Goal: Navigation & Orientation: Find specific page/section

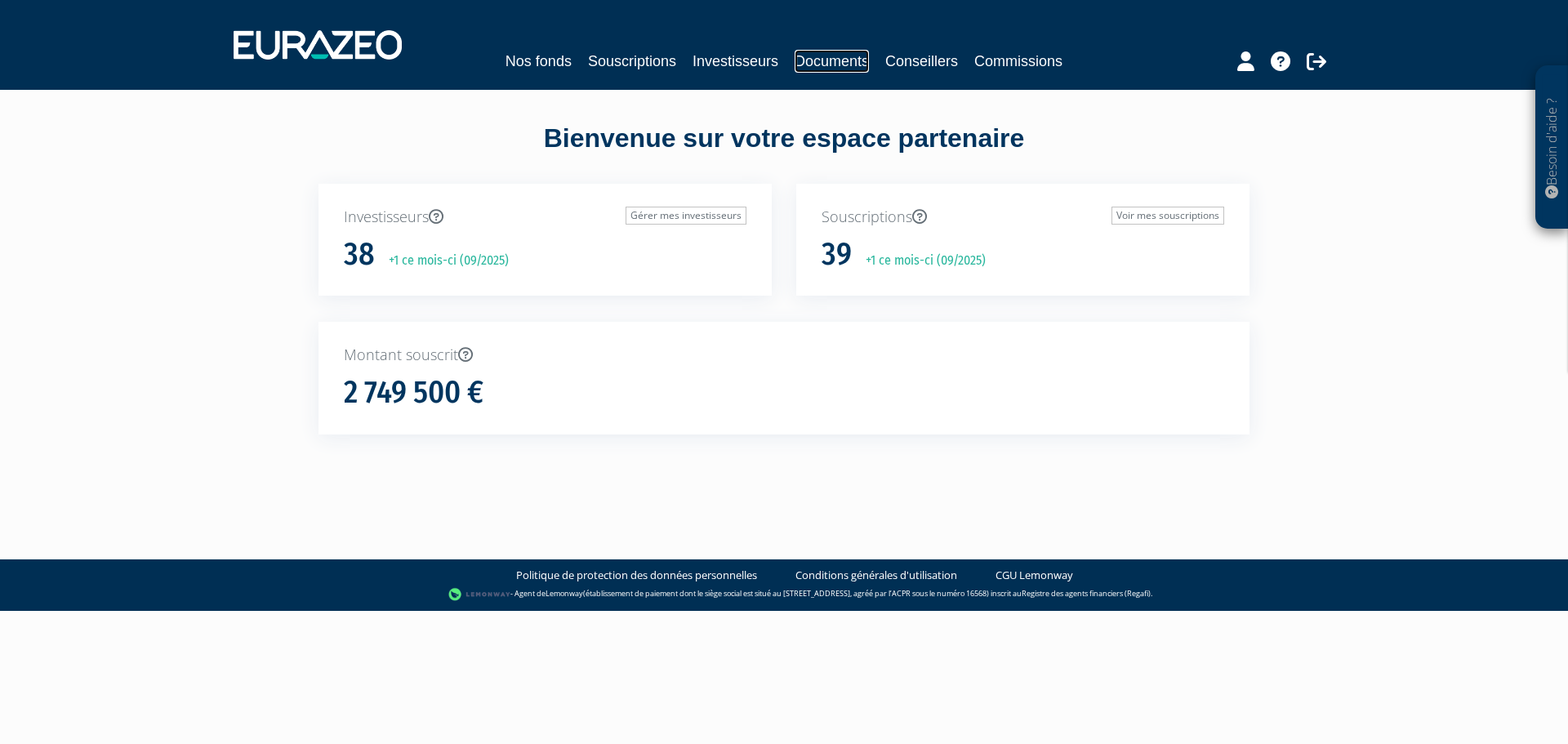
click at [830, 56] on link "Documents" at bounding box center [832, 61] width 74 height 23
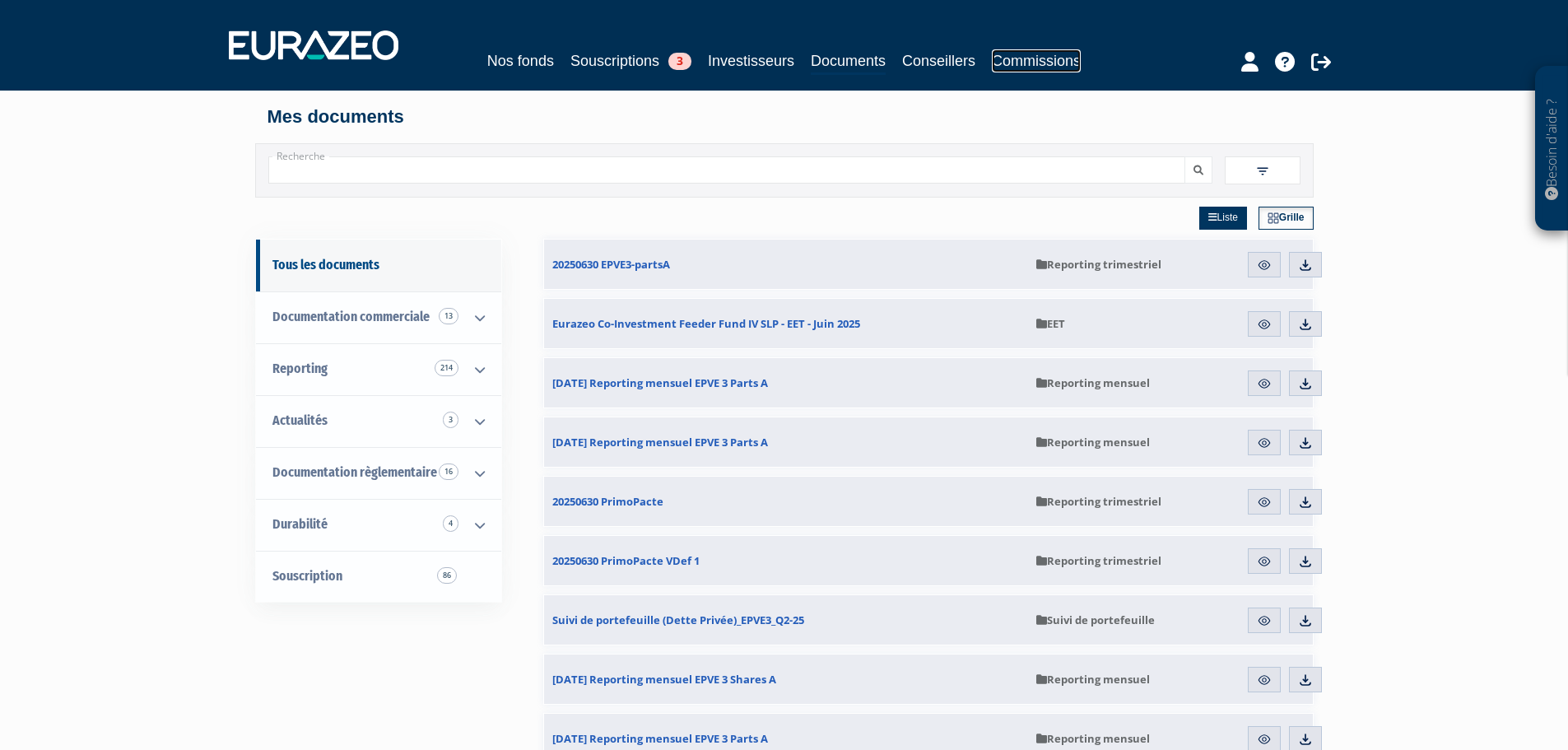
click at [1051, 66] on link "Commissions" at bounding box center [1037, 61] width 89 height 23
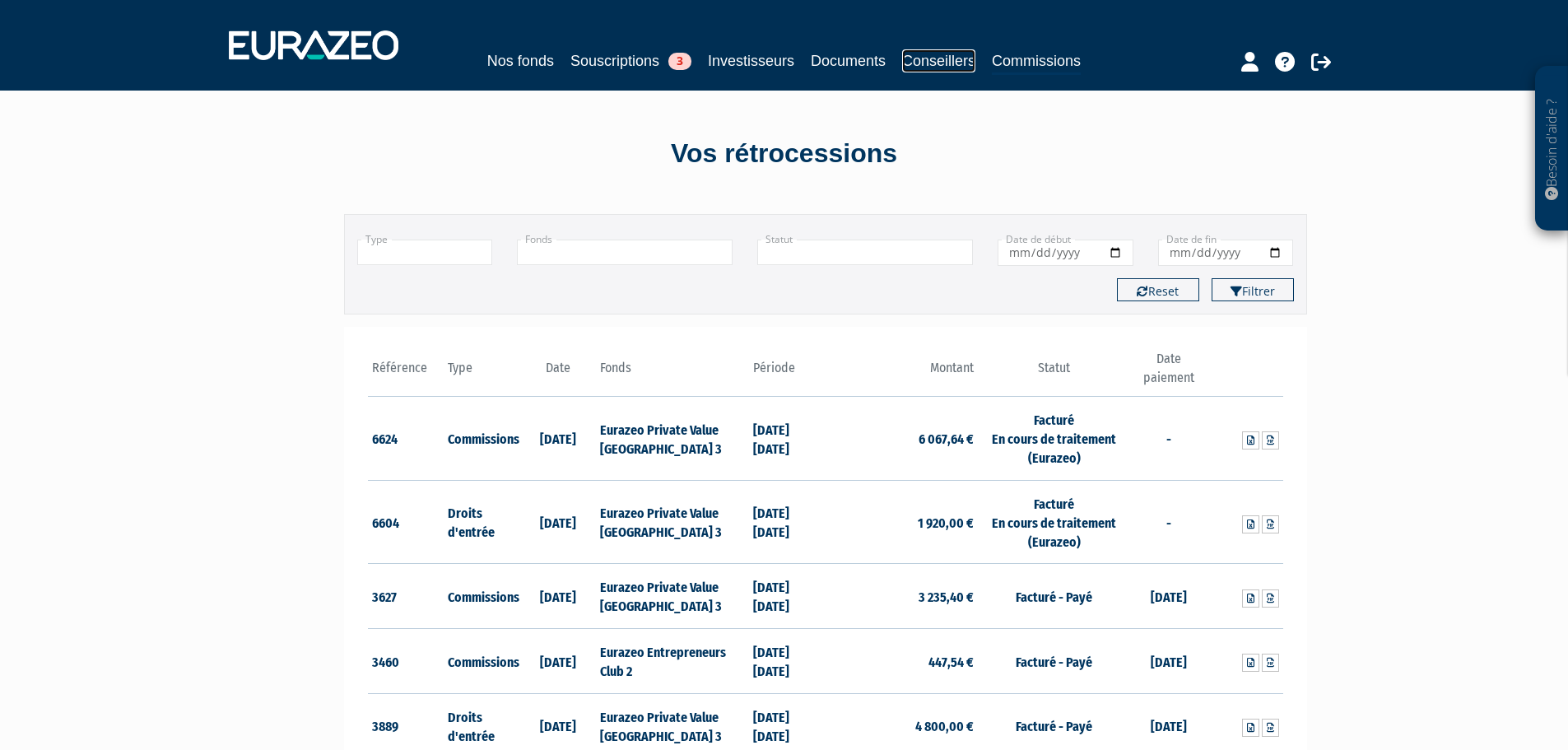
click at [967, 54] on link "Conseillers" at bounding box center [939, 61] width 73 height 23
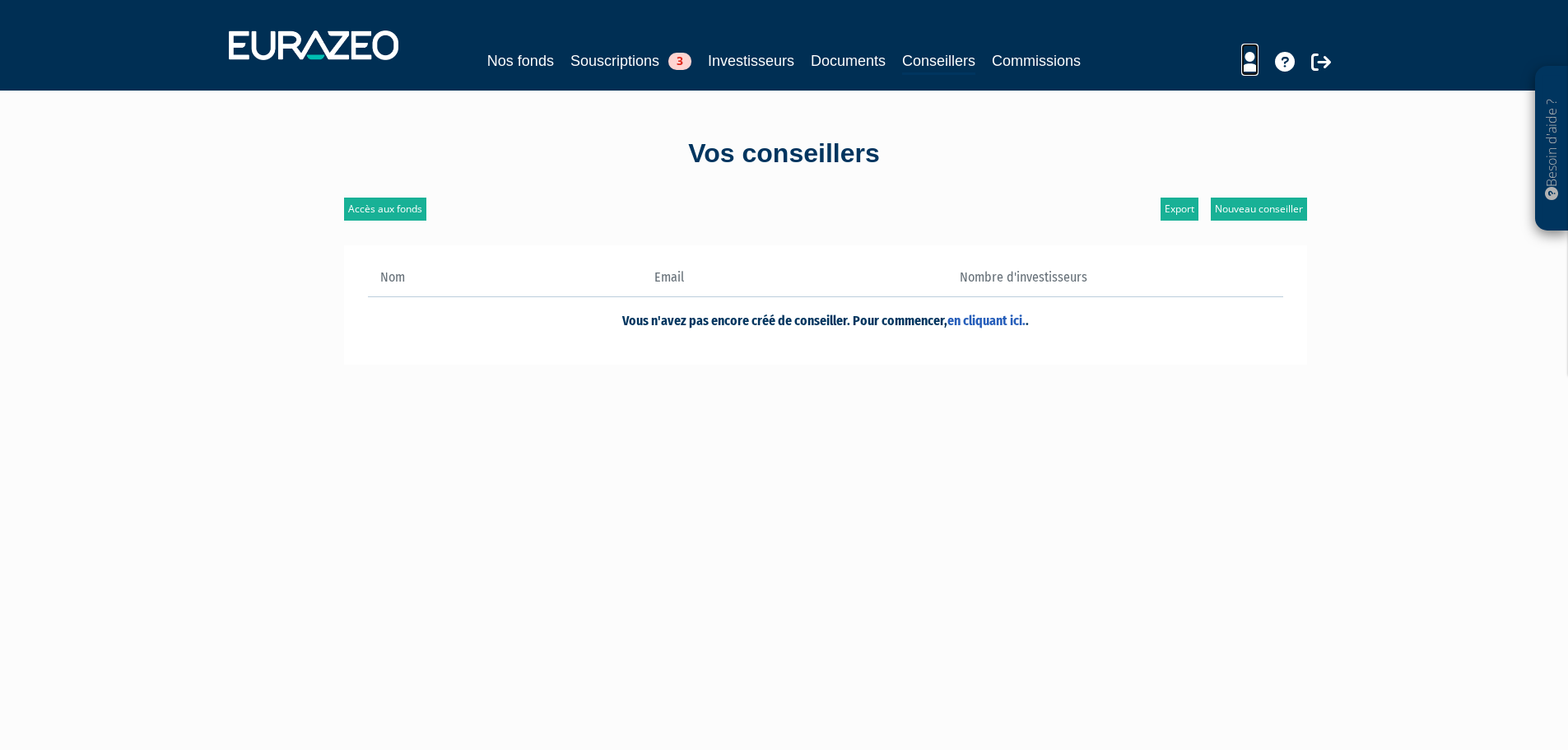
click at [1250, 65] on icon at bounding box center [1250, 62] width 17 height 20
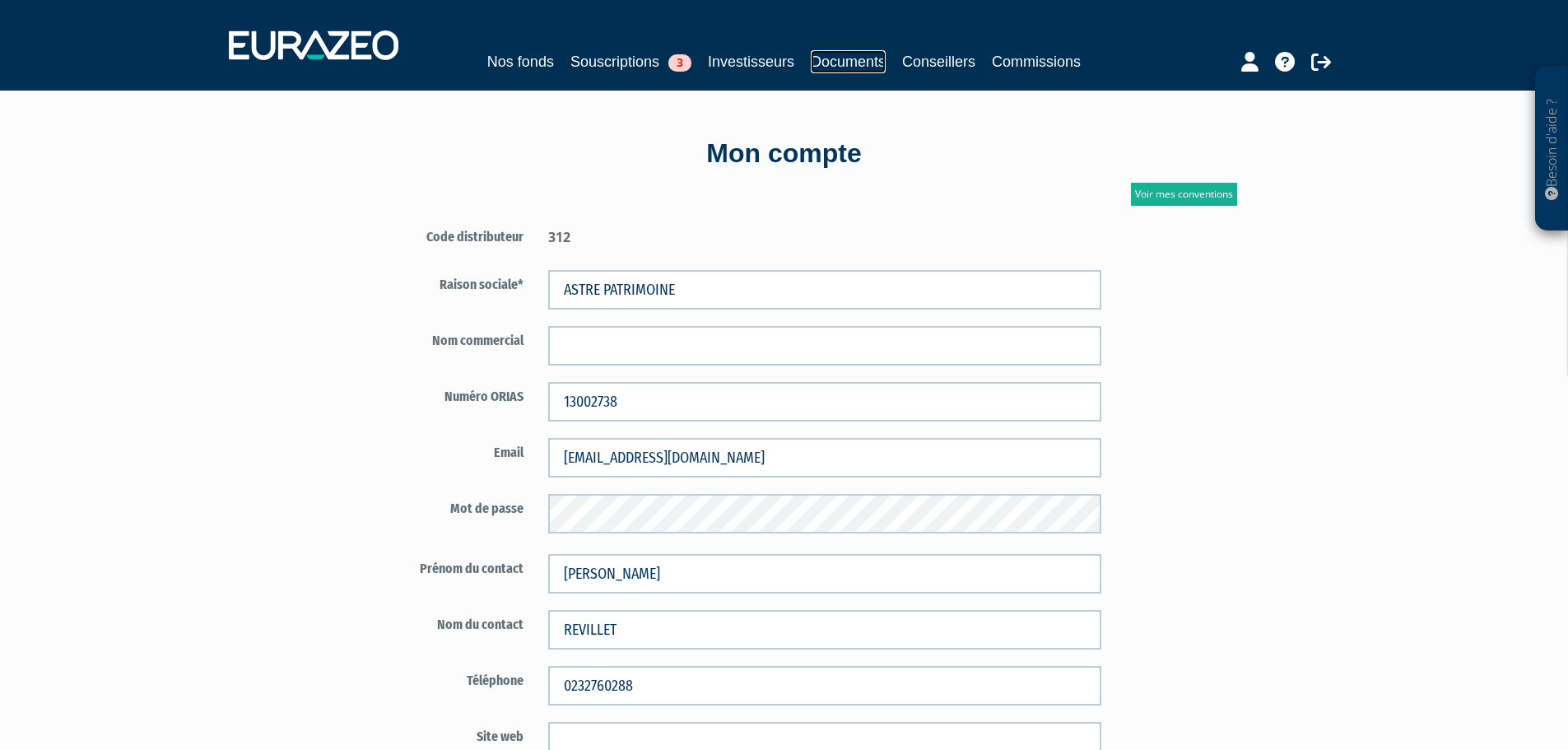
click at [840, 59] on link "Documents" at bounding box center [849, 62] width 75 height 23
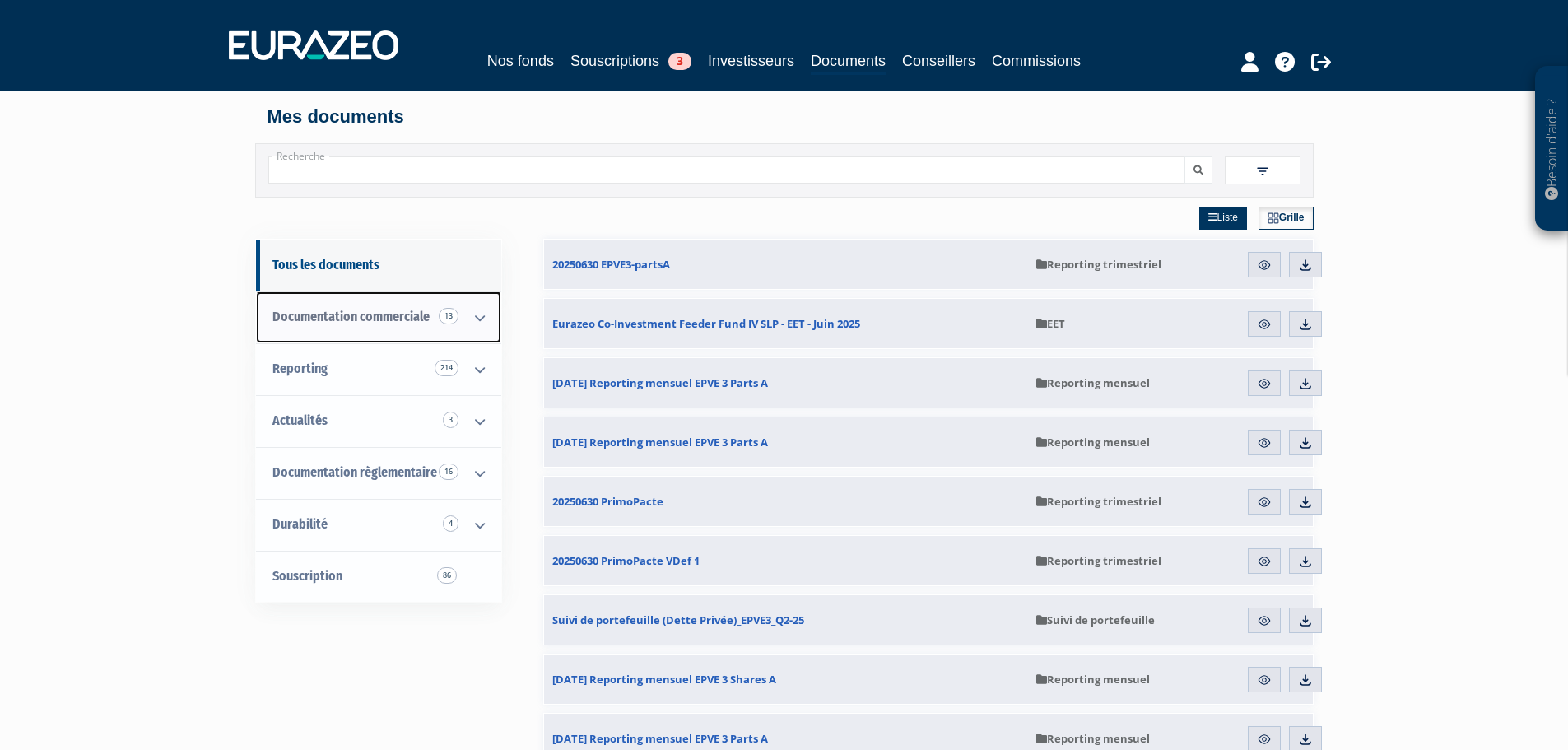
click at [479, 316] on icon at bounding box center [480, 317] width 43 height 51
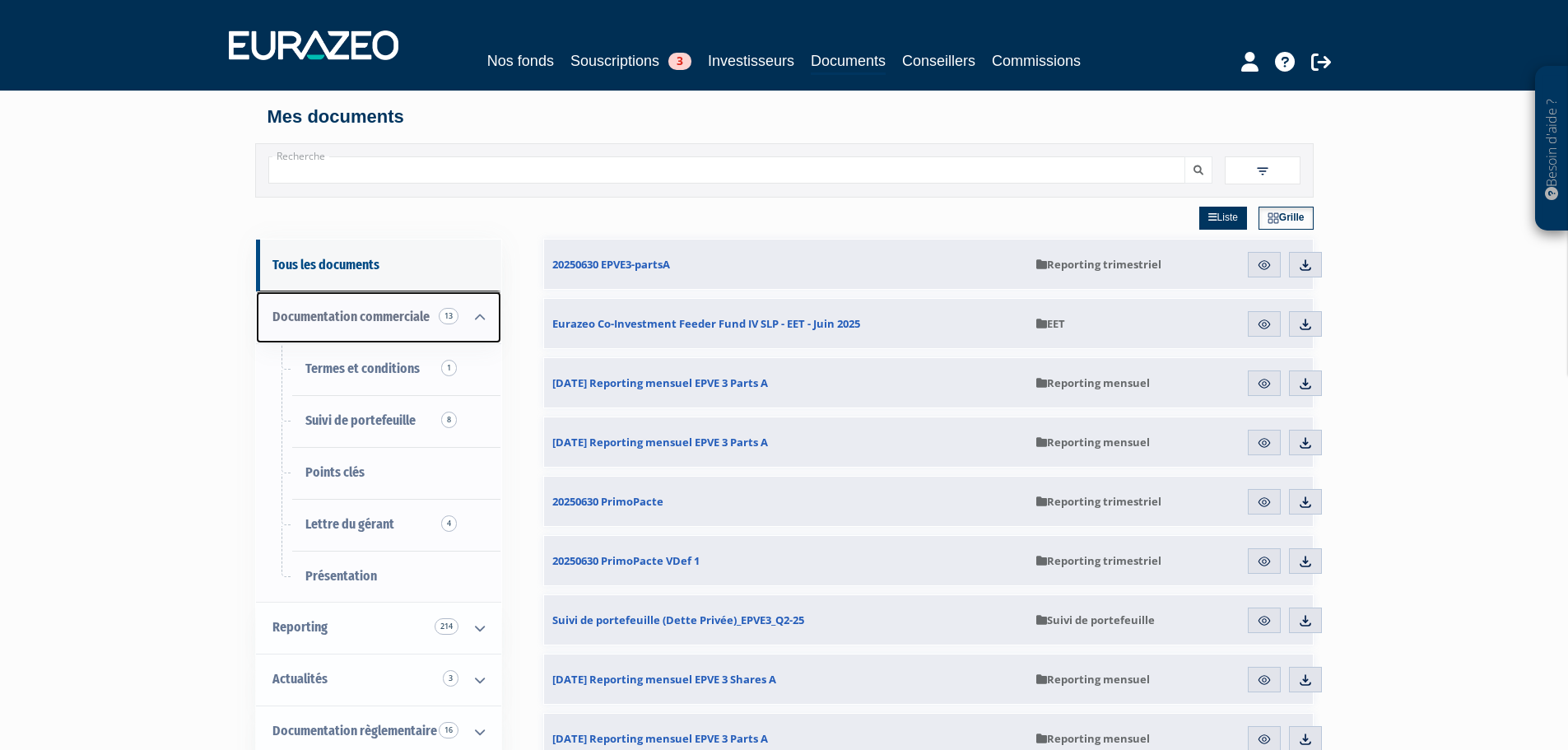
click at [479, 316] on icon at bounding box center [480, 317] width 43 height 51
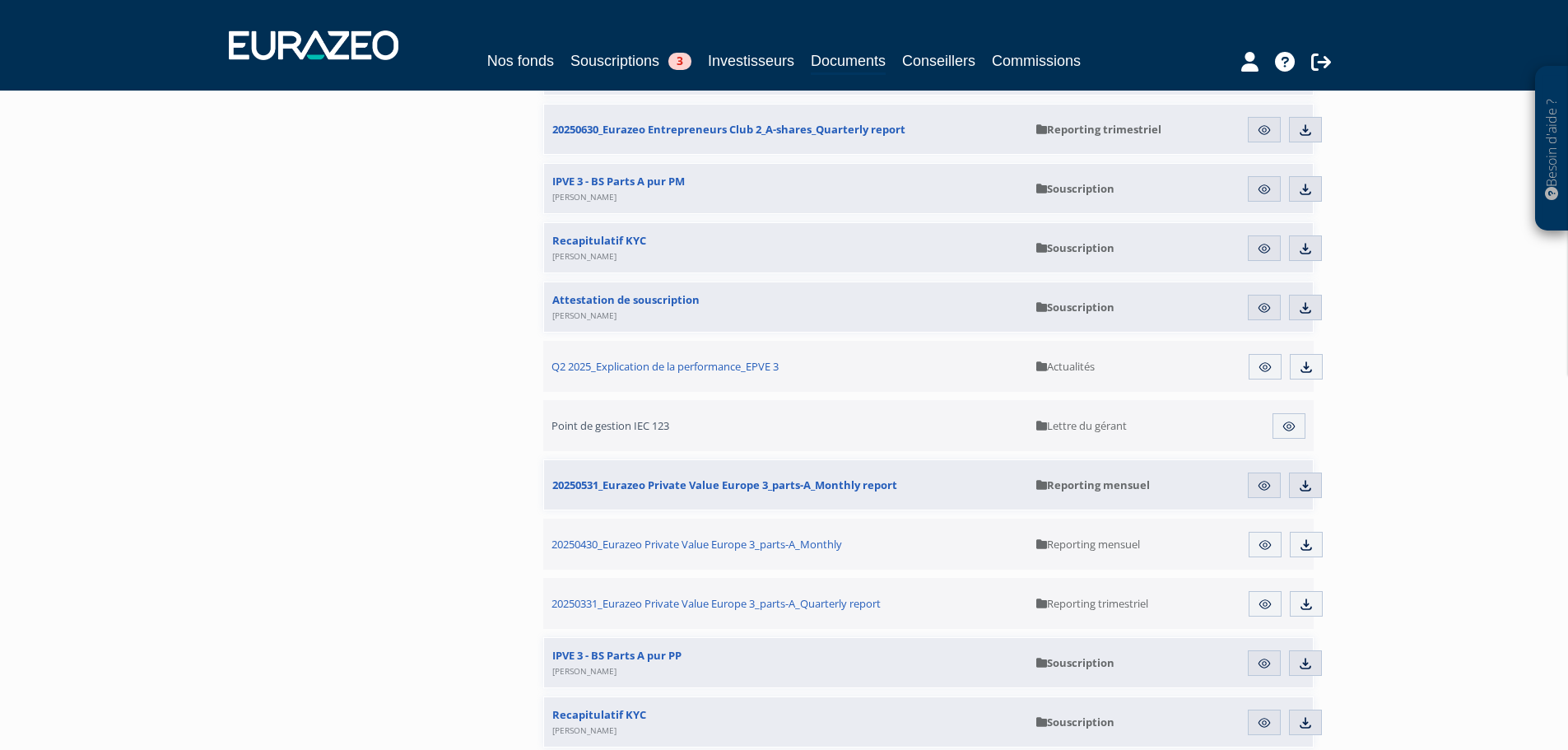
scroll to position [988, 0]
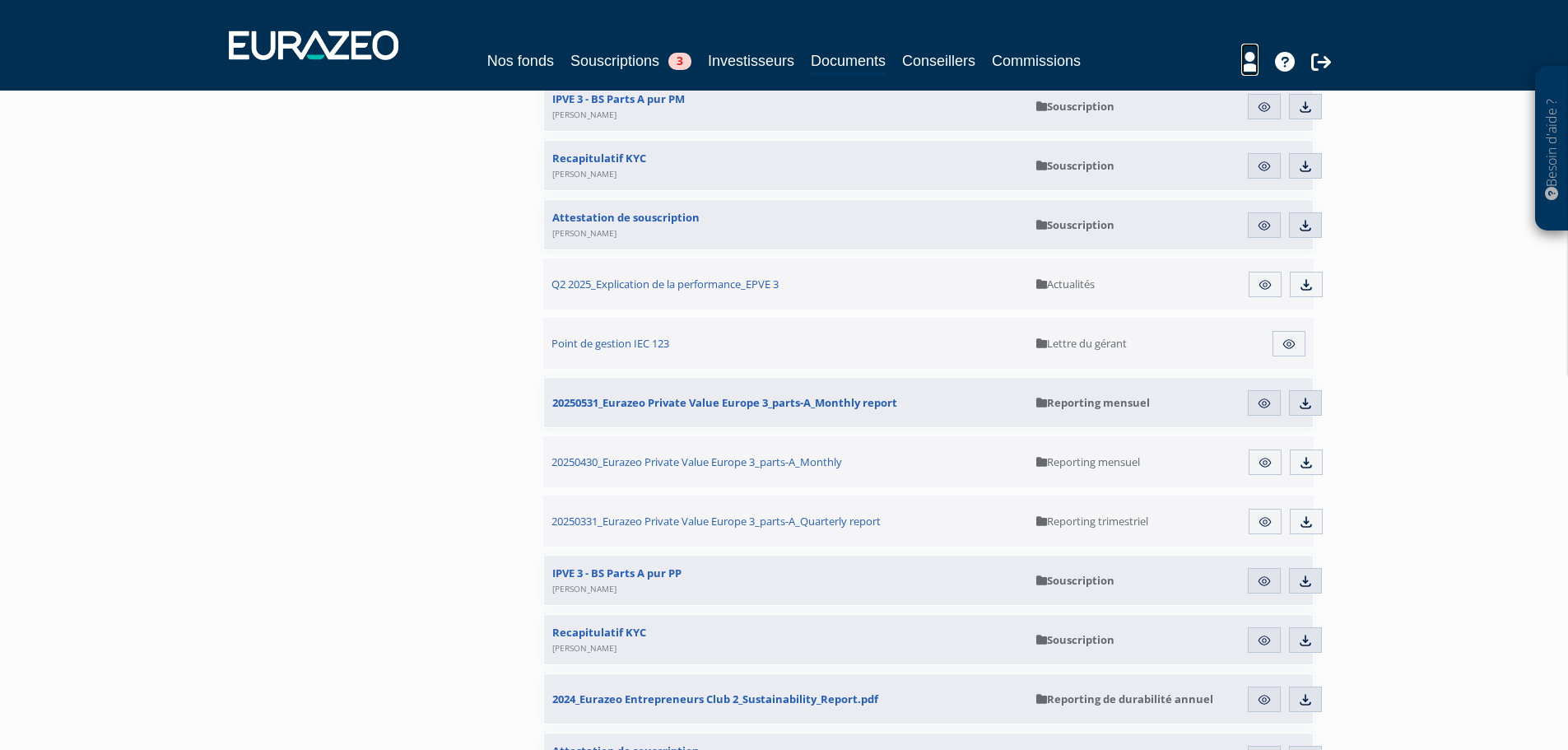
click at [1251, 70] on icon at bounding box center [1250, 62] width 17 height 20
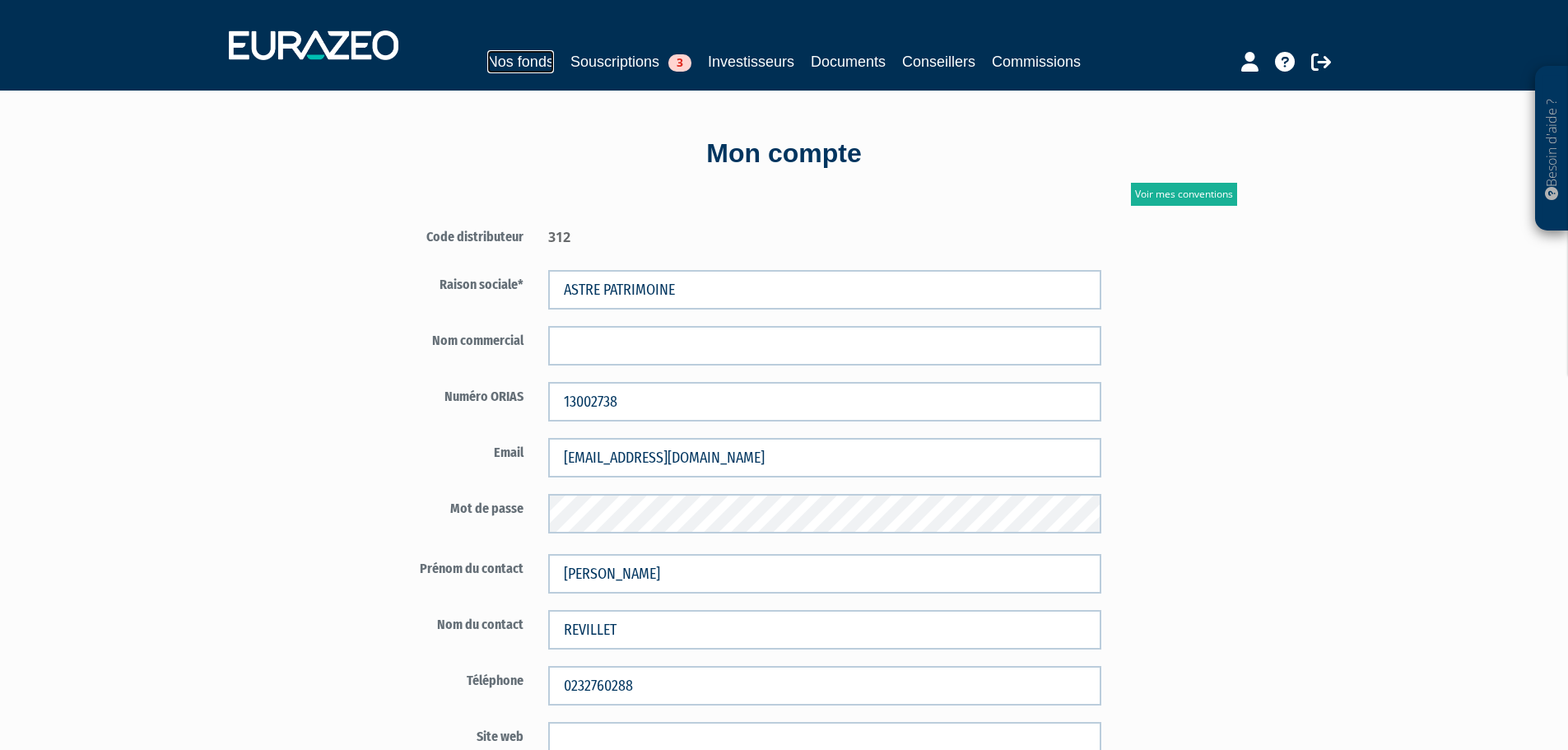
click at [502, 61] on link "Nos fonds" at bounding box center [521, 62] width 67 height 23
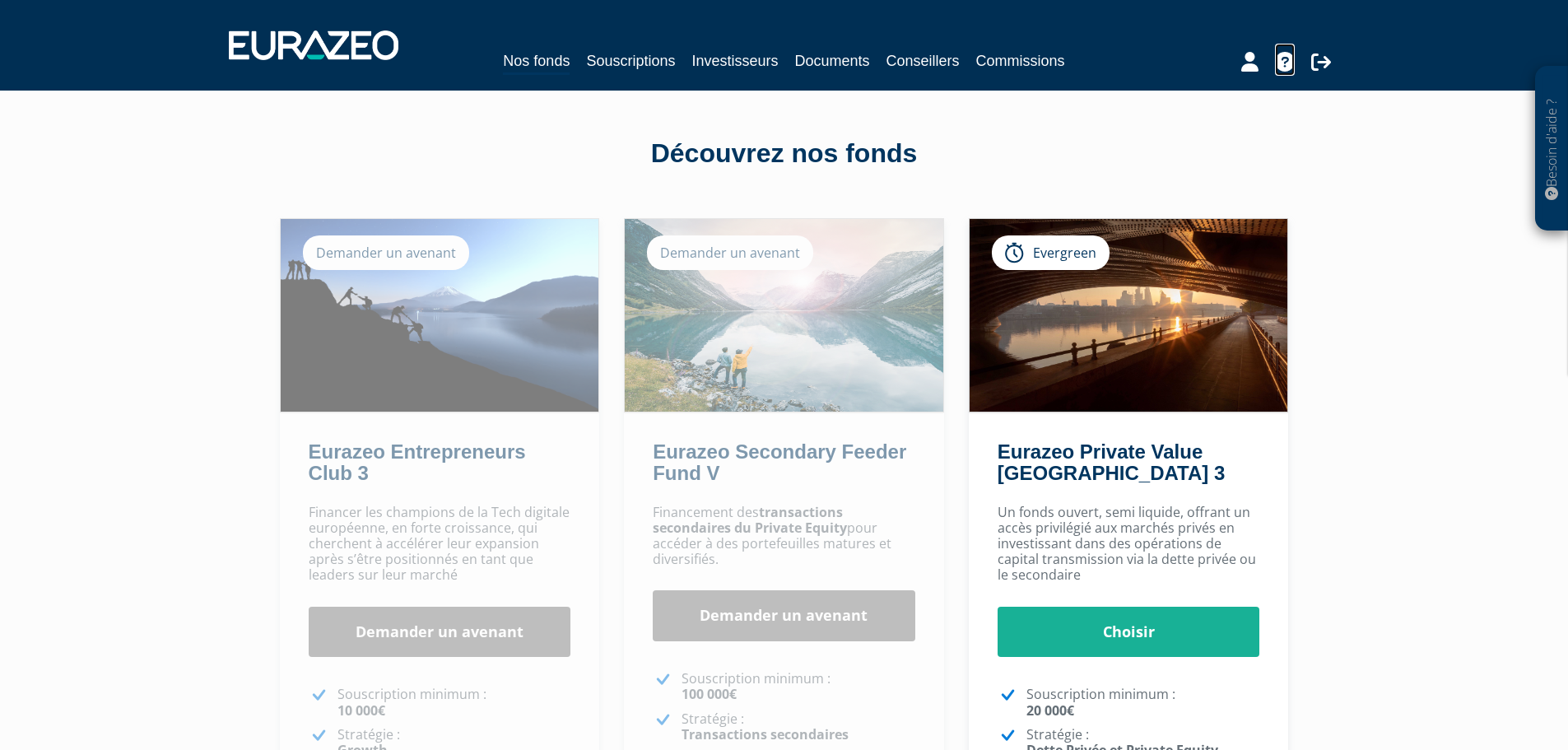
click at [1290, 64] on icon at bounding box center [1285, 62] width 20 height 20
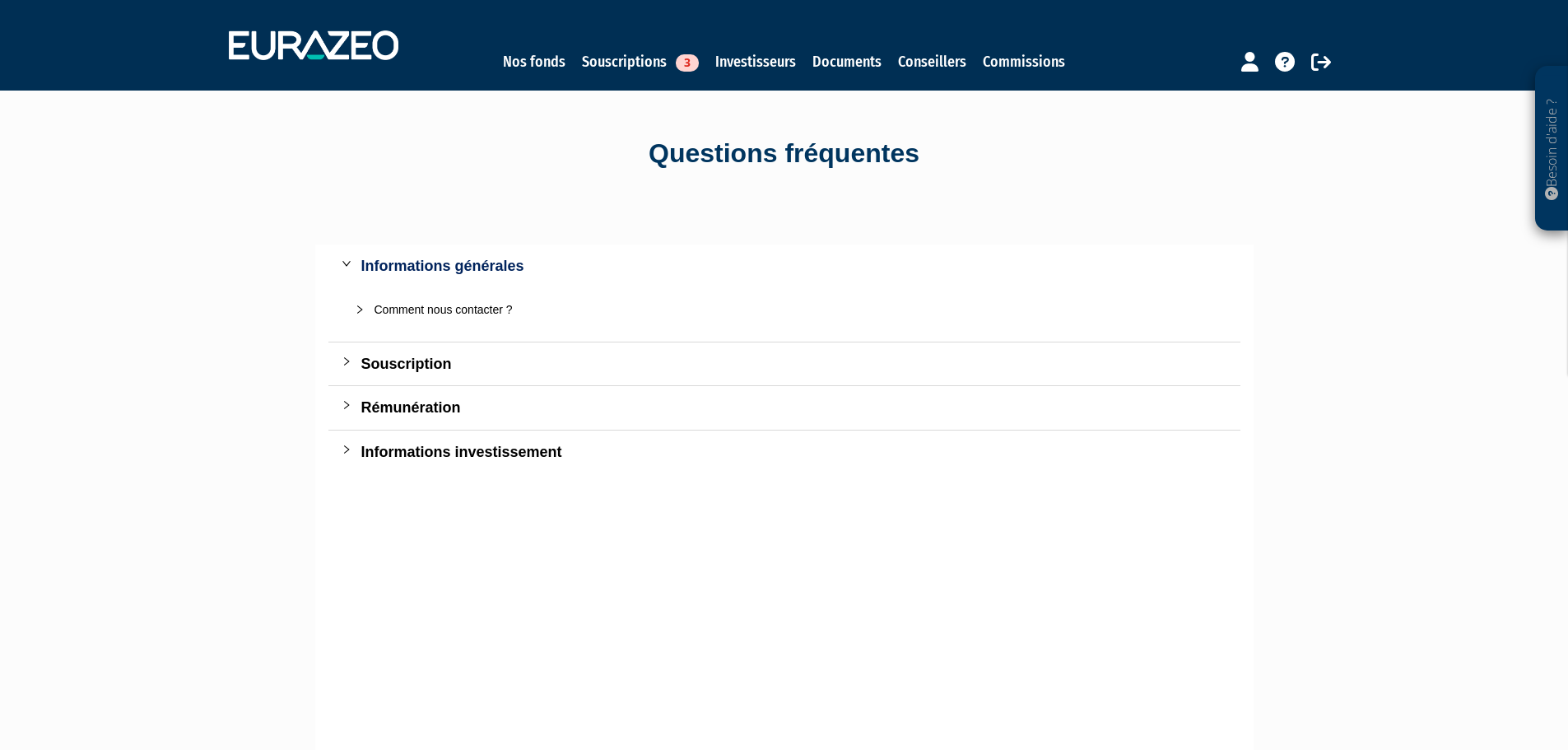
click at [349, 406] on icon "collapsed" at bounding box center [346, 405] width 10 height 10
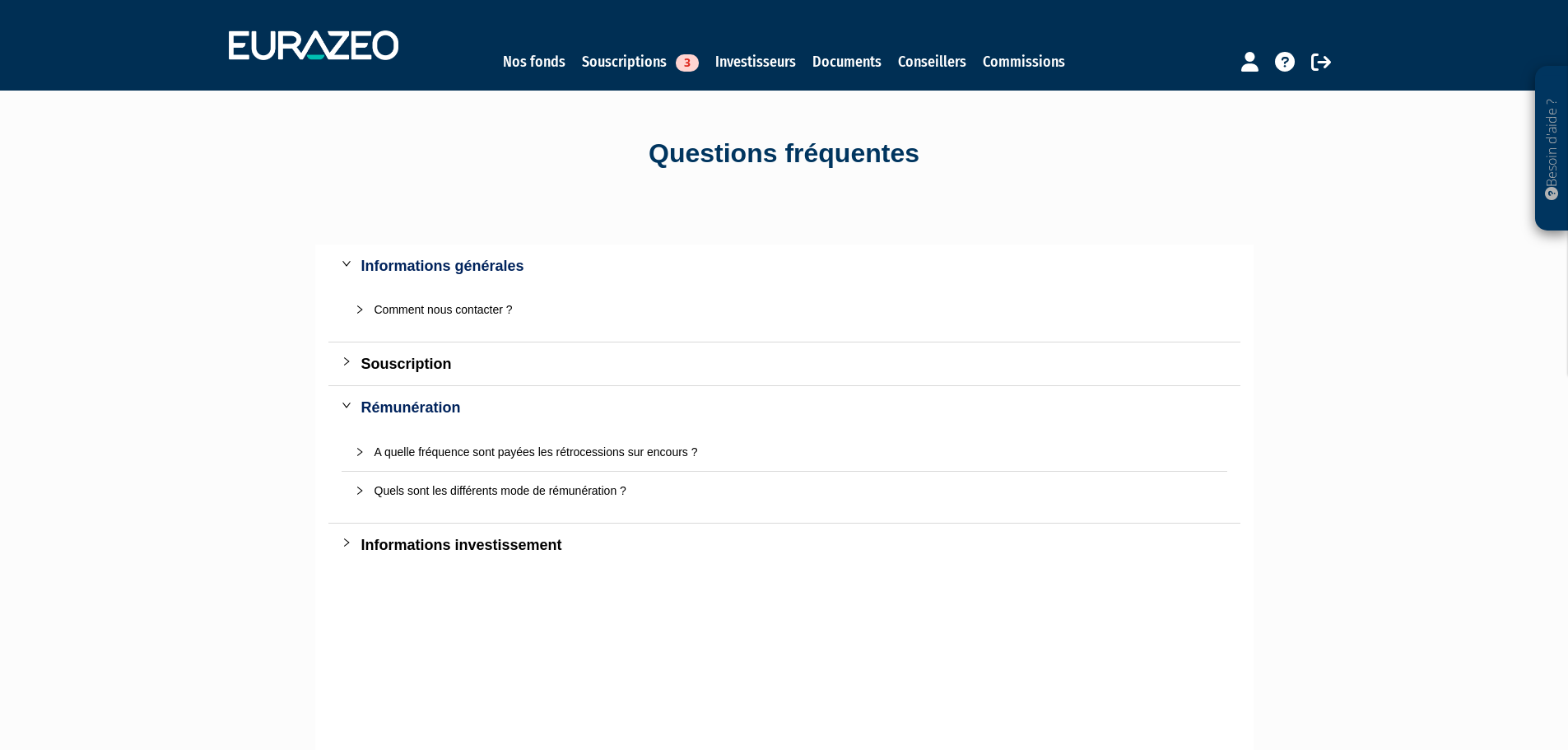
click at [361, 490] on icon "collapsed" at bounding box center [359, 490] width 10 height 10
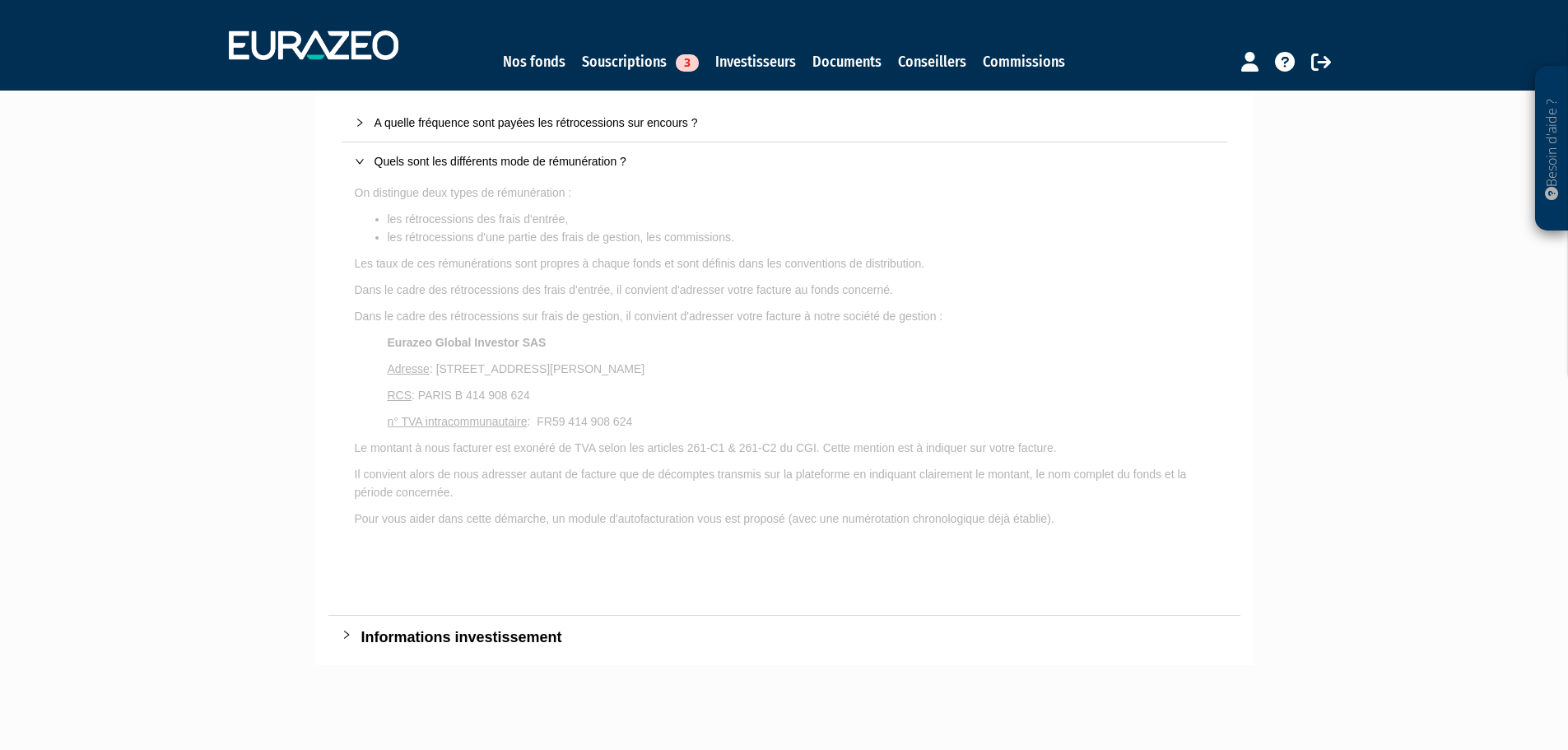
scroll to position [393, 0]
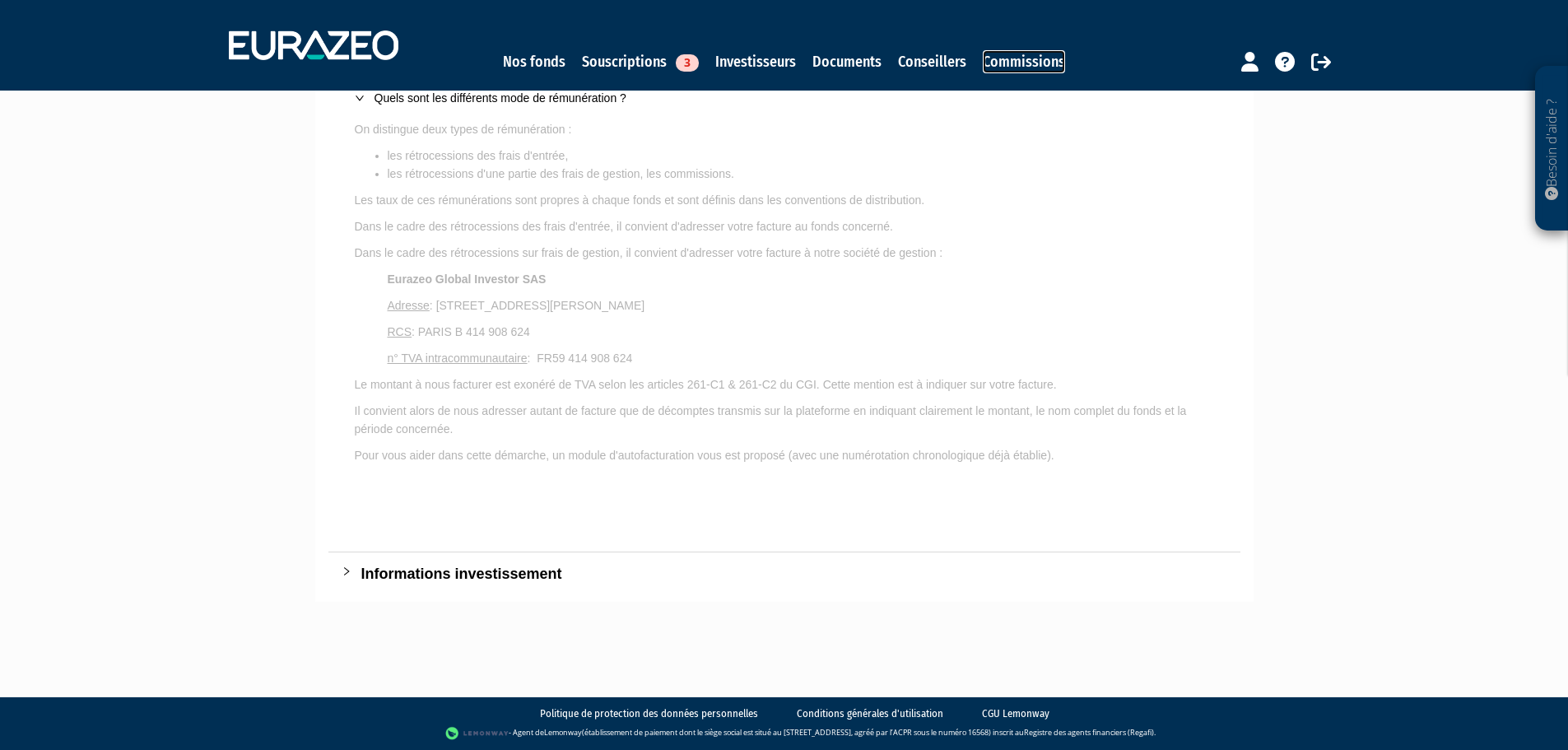
click at [1013, 56] on link "Commissions" at bounding box center [1024, 62] width 82 height 23
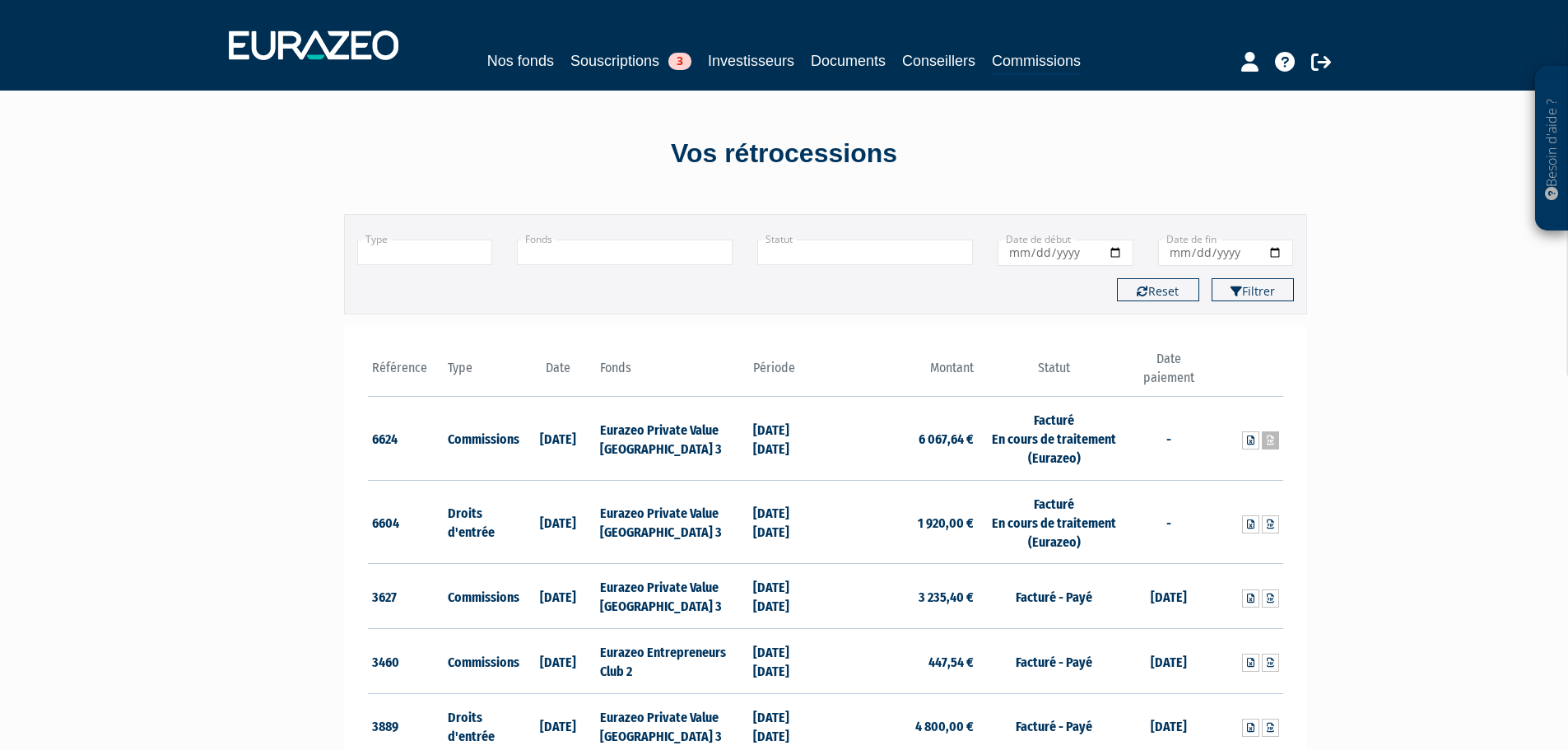
click at [1276, 438] on link at bounding box center [1270, 441] width 17 height 18
click at [1250, 441] on icon at bounding box center [1251, 441] width 7 height 10
click at [1247, 523] on icon at bounding box center [1251, 524] width 7 height 10
click at [1249, 666] on icon at bounding box center [1251, 663] width 7 height 10
